Goal: Navigation & Orientation: Find specific page/section

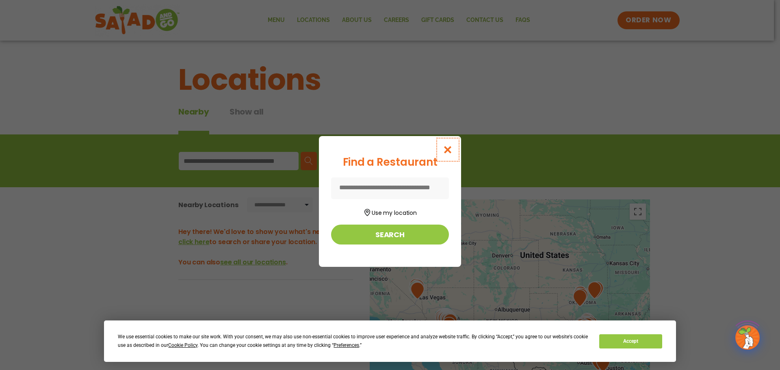
click at [447, 148] on icon "Close modal" at bounding box center [448, 149] width 10 height 9
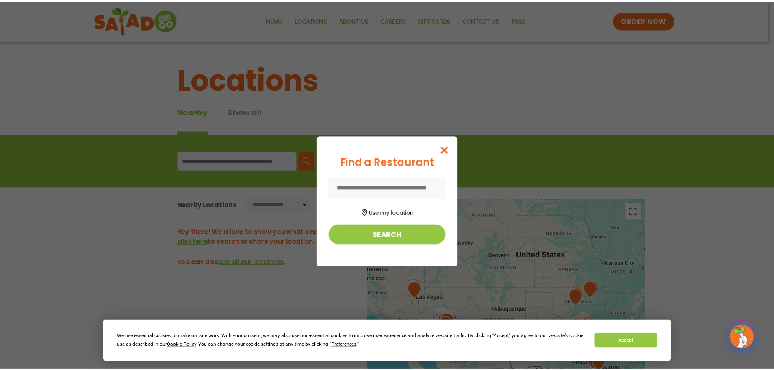
scroll to position [110, 0]
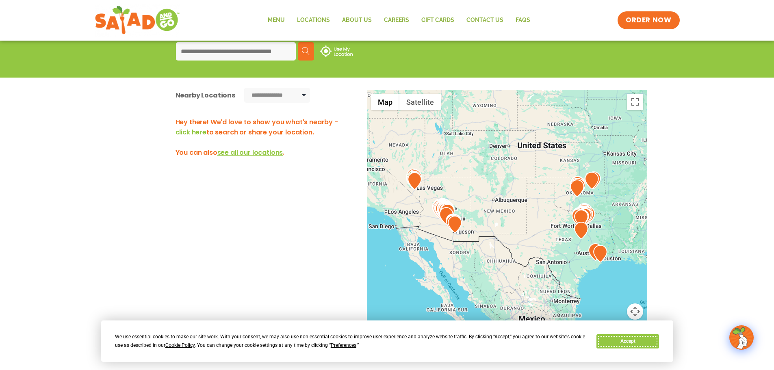
click at [621, 344] on button "Accept" at bounding box center [627, 341] width 63 height 14
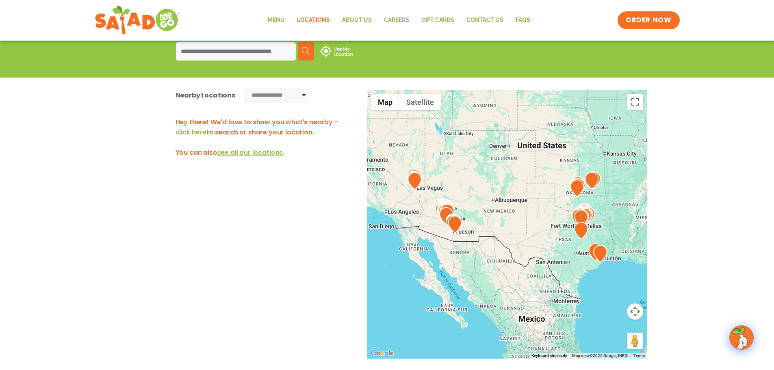
click at [311, 20] on link "Locations" at bounding box center [313, 20] width 45 height 19
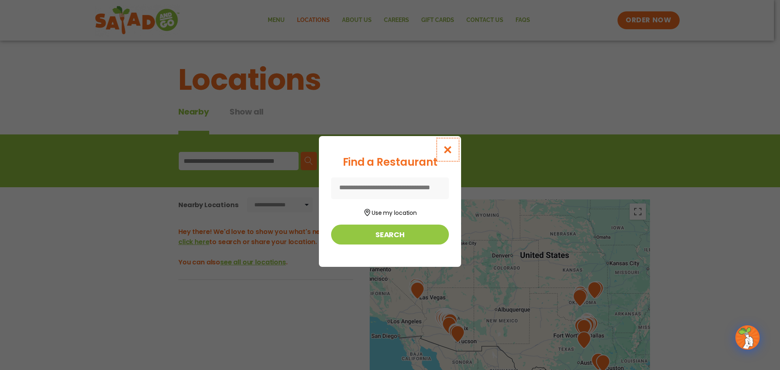
click at [447, 151] on icon "Close modal" at bounding box center [448, 149] width 10 height 9
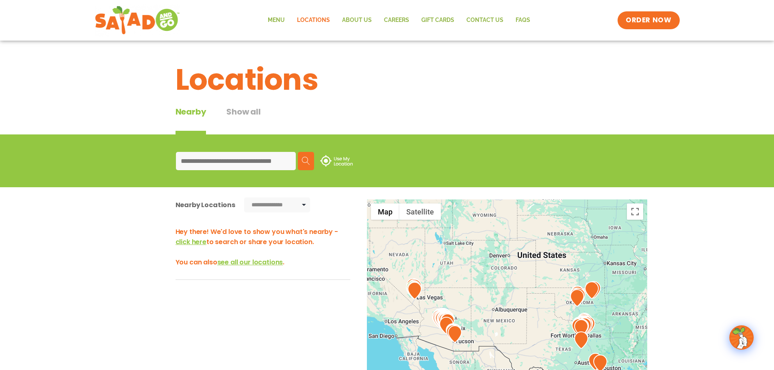
click at [237, 162] on input at bounding box center [236, 161] width 120 height 18
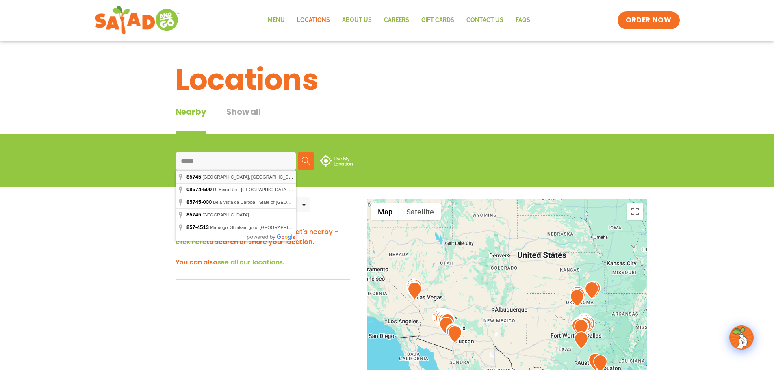
type input "**********"
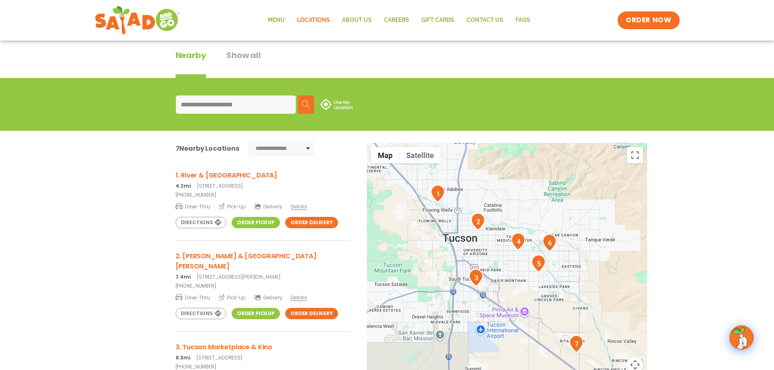
scroll to position [57, 0]
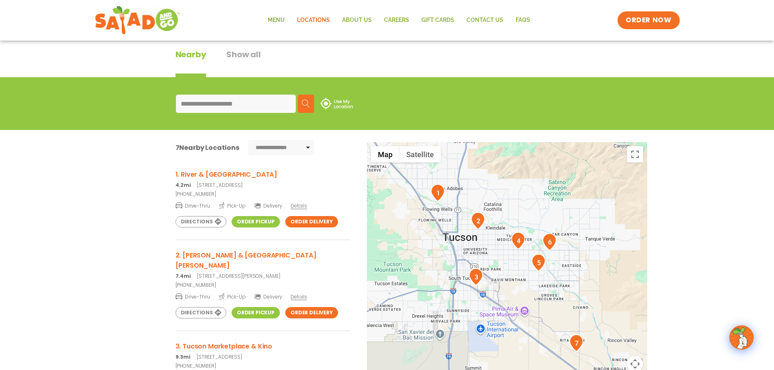
click at [250, 223] on link "Order Pickup" at bounding box center [256, 221] width 48 height 11
